Goal: Transaction & Acquisition: Purchase product/service

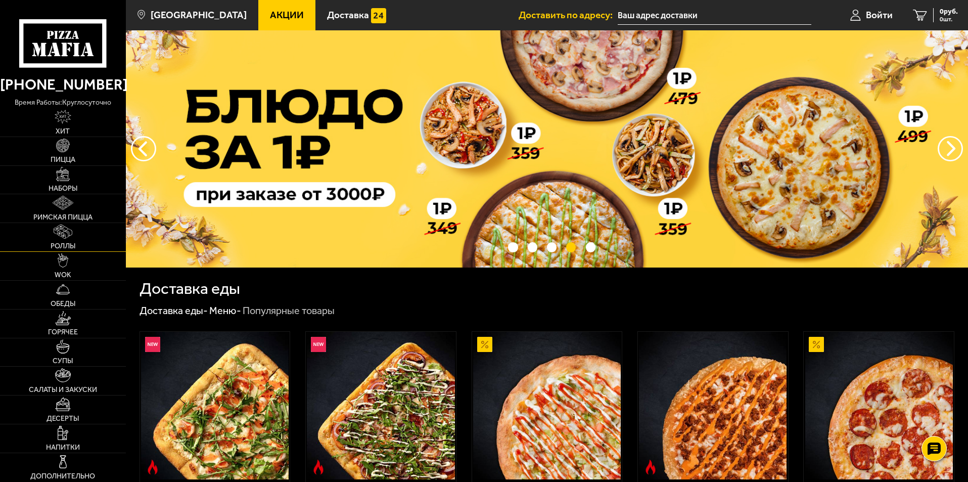
click at [65, 243] on span "Роллы" at bounding box center [63, 246] width 25 height 7
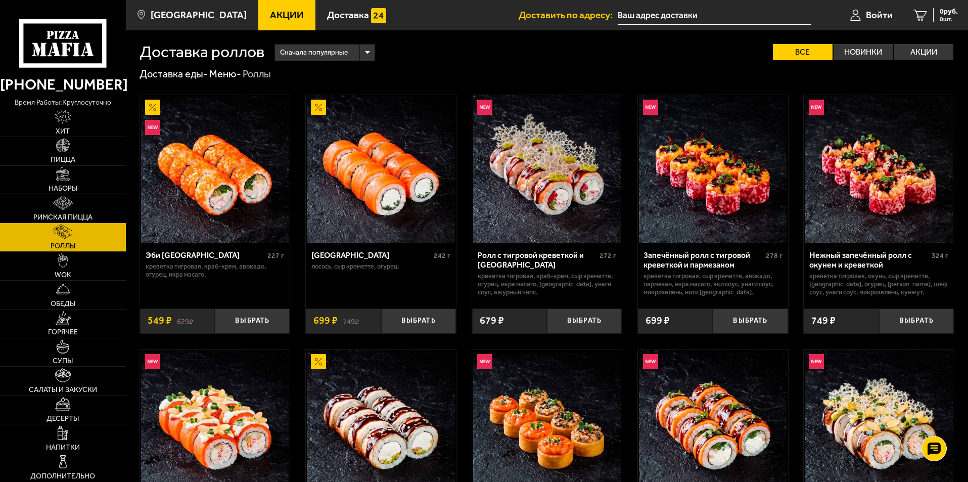
click at [62, 191] on span "Наборы" at bounding box center [63, 188] width 29 height 7
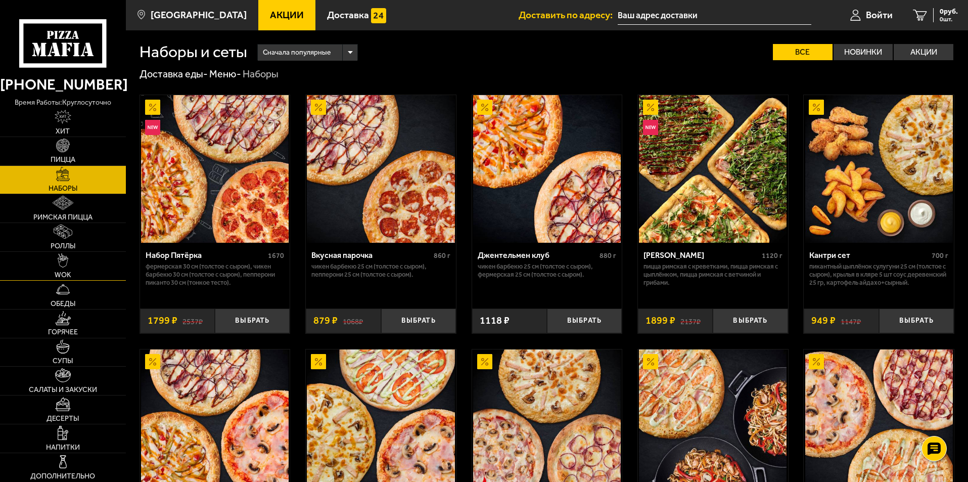
click at [63, 266] on img at bounding box center [63, 260] width 11 height 14
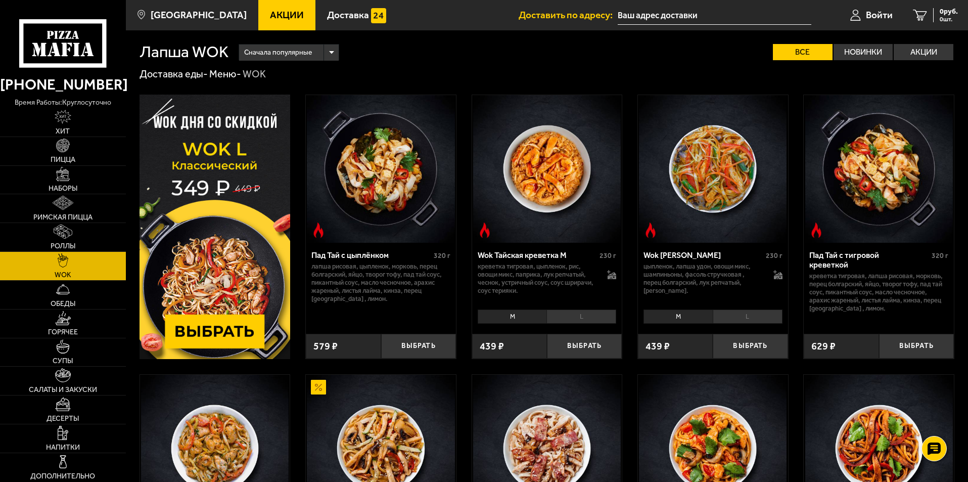
scroll to position [101, 0]
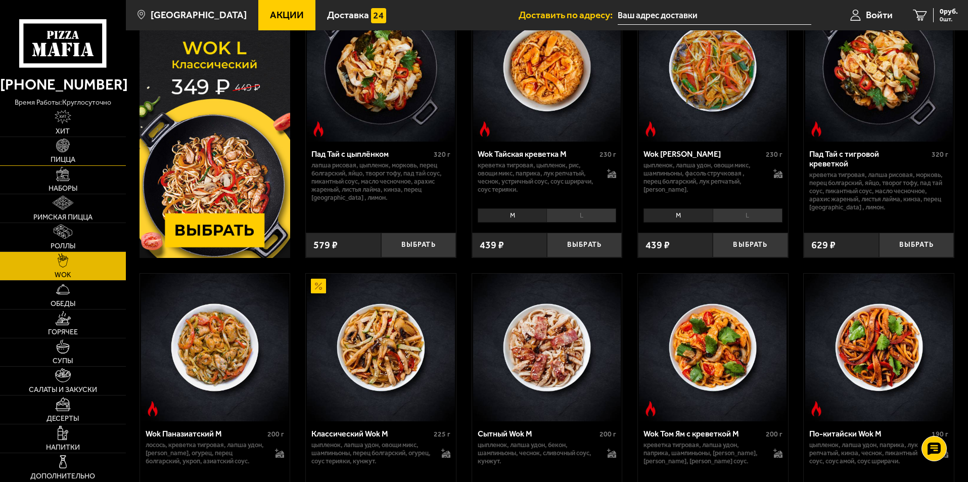
click at [65, 154] on link "Пицца" at bounding box center [63, 151] width 126 height 28
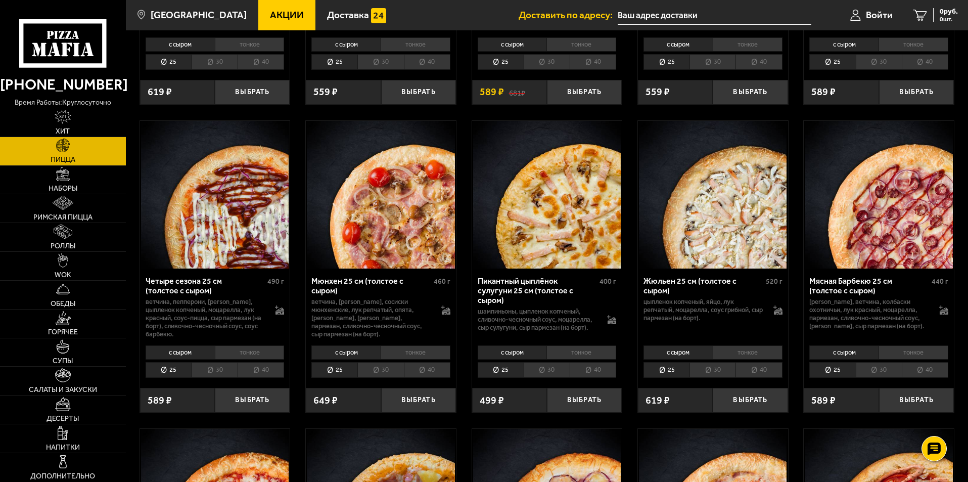
scroll to position [1011, 0]
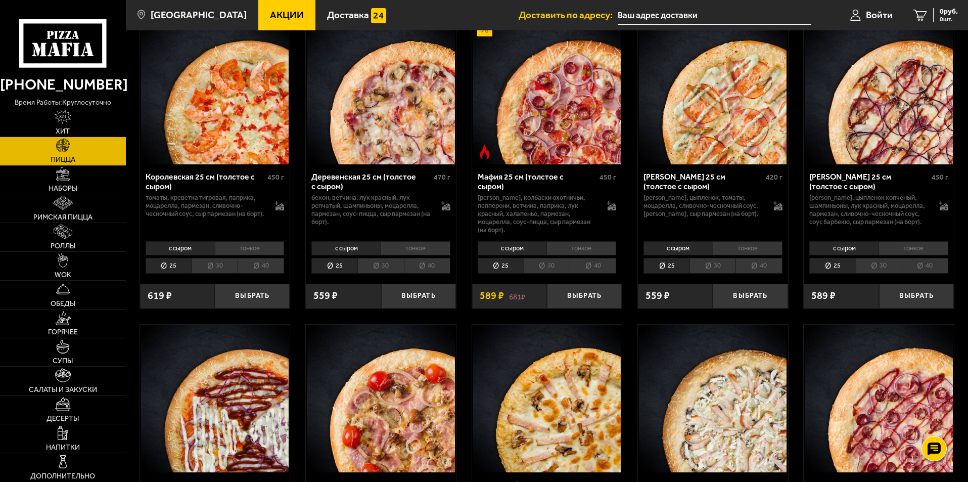
click at [558, 273] on li "30" at bounding box center [547, 266] width 46 height 16
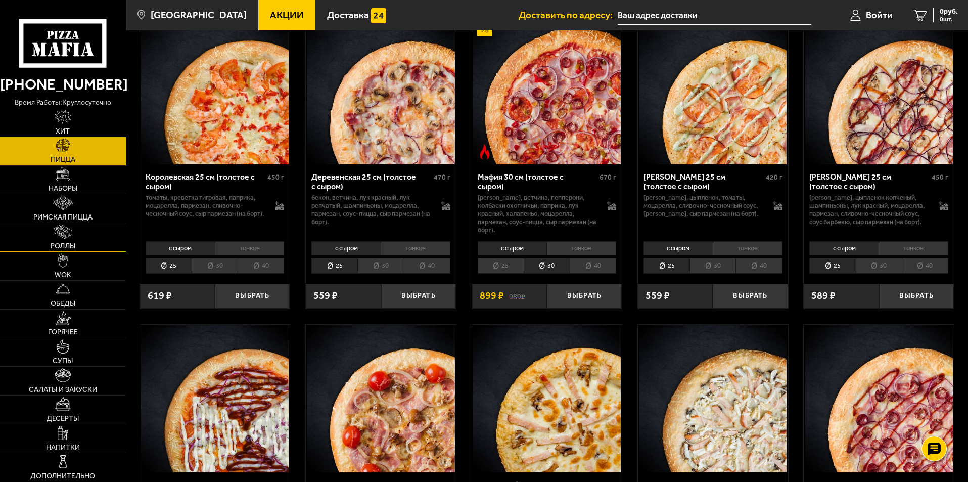
click at [61, 248] on span "Роллы" at bounding box center [63, 246] width 25 height 7
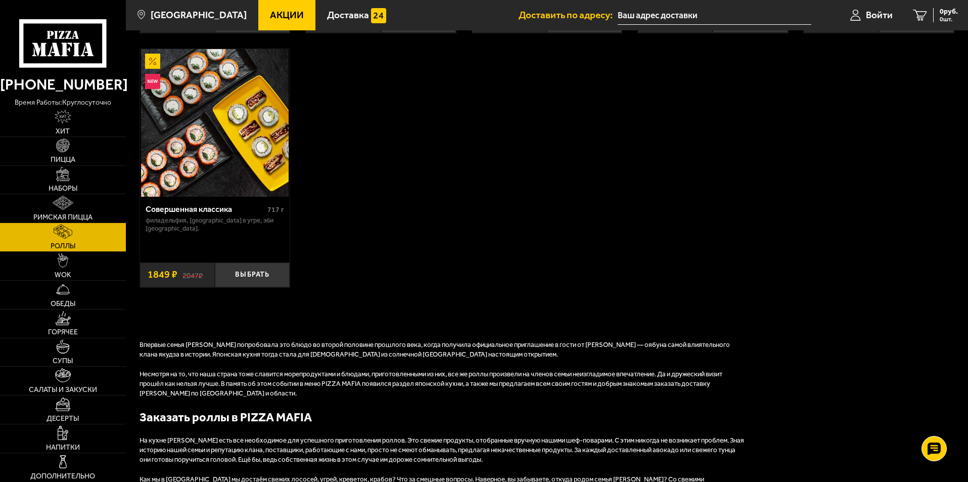
scroll to position [1011, 0]
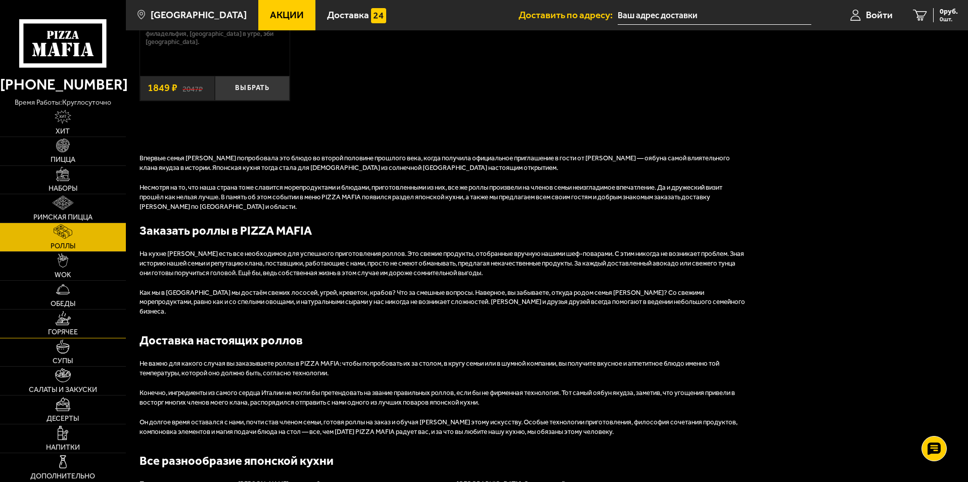
click at [69, 332] on span "Горячее" at bounding box center [63, 331] width 30 height 7
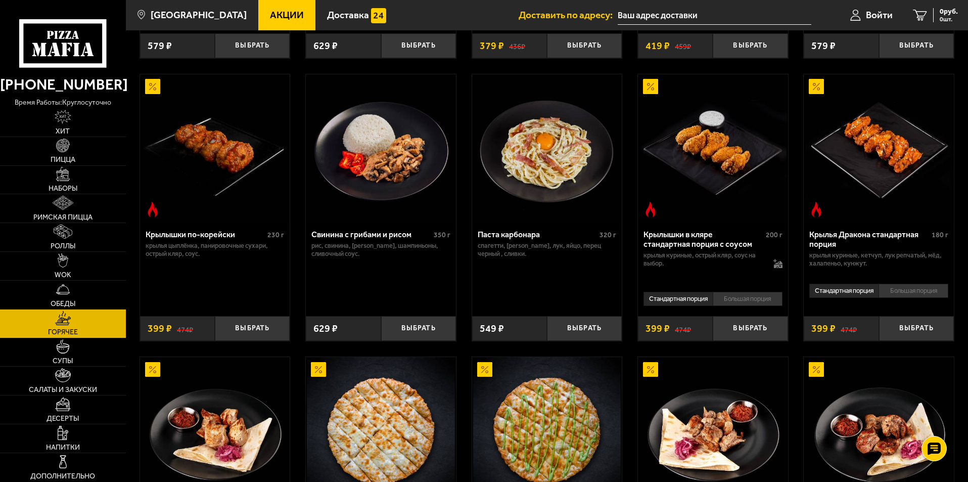
scroll to position [505, 0]
